Goal: Task Accomplishment & Management: Use online tool/utility

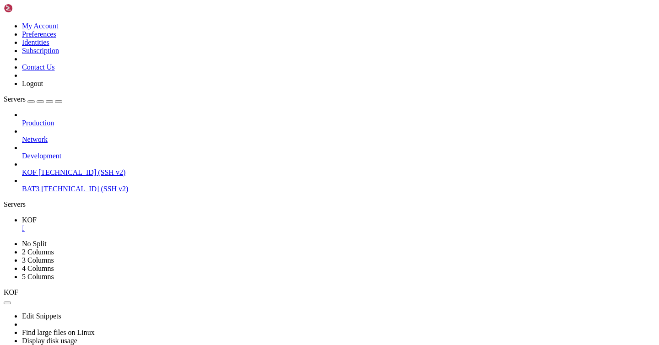
scroll to position [7, 0]
drag, startPoint x: 7, startPoint y: 584, endPoint x: 113, endPoint y: 587, distance: 105.8
drag, startPoint x: 218, startPoint y: 583, endPoint x: 7, endPoint y: 585, distance: 210.2
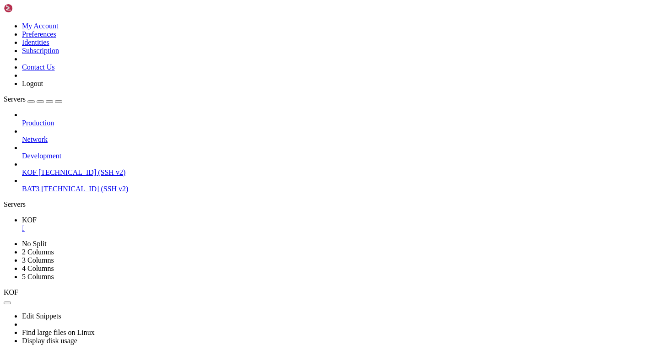
copy x-row "You feel you lost about 0 percent (0 kg) of material."
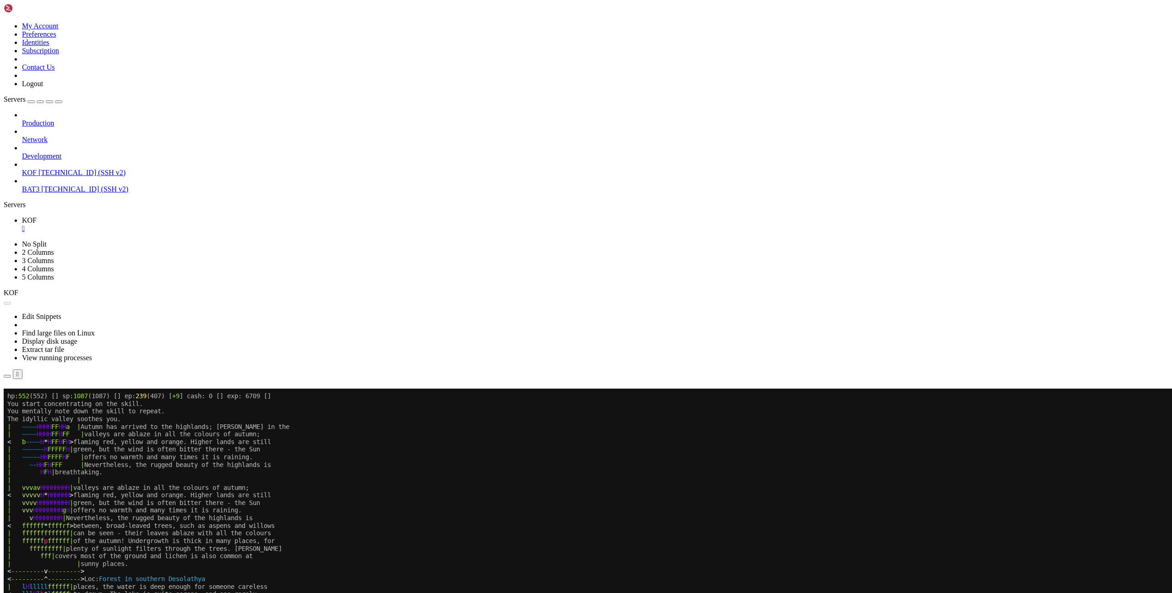
drag, startPoint x: 657, startPoint y: 158, endPoint x: 542, endPoint y: 135, distance: 116.7
click at [40, 345] on button "Reconnect" at bounding box center [22, 402] width 37 height 10
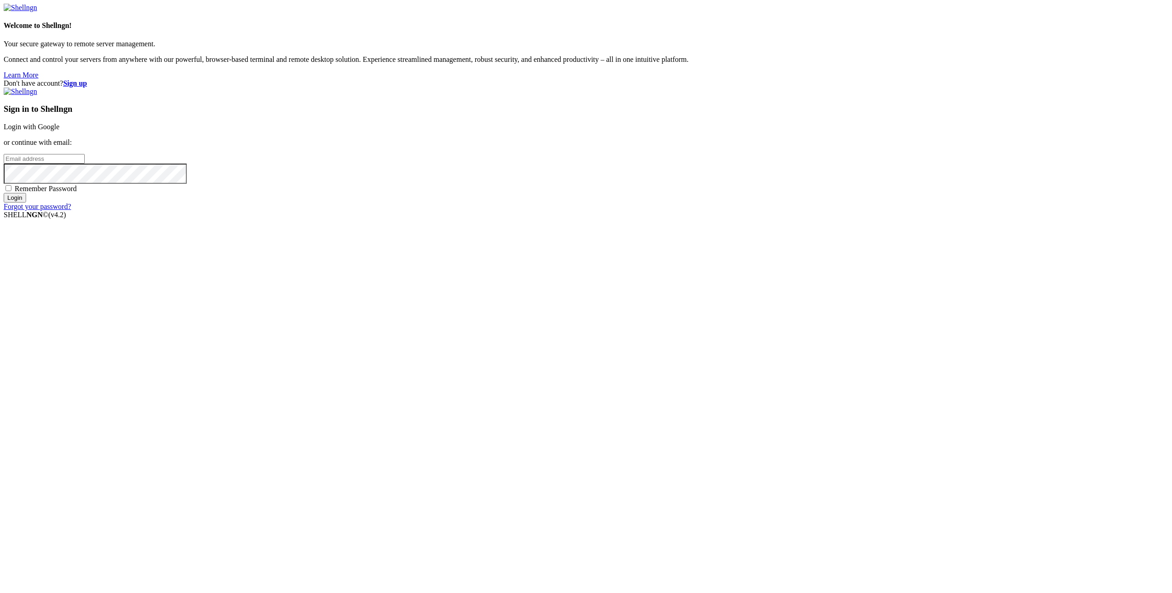
type input "gcoindreau@yahoo.com"
click at [26, 202] on input "Login" at bounding box center [15, 198] width 22 height 10
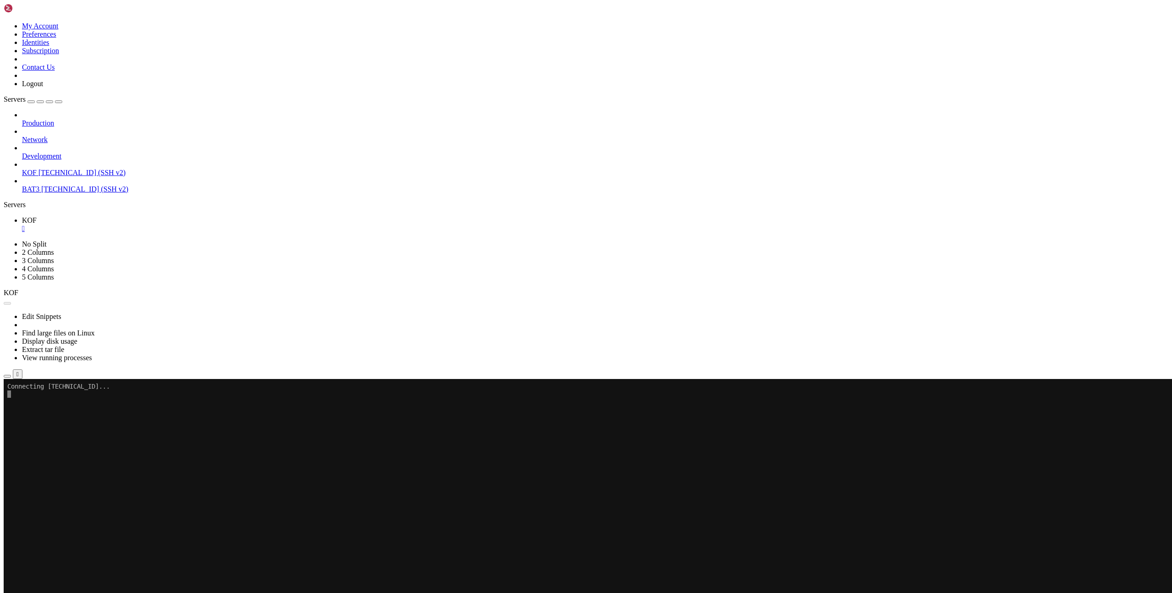
scroll to position [2338, 0]
